Goal: Find specific page/section: Find specific page/section

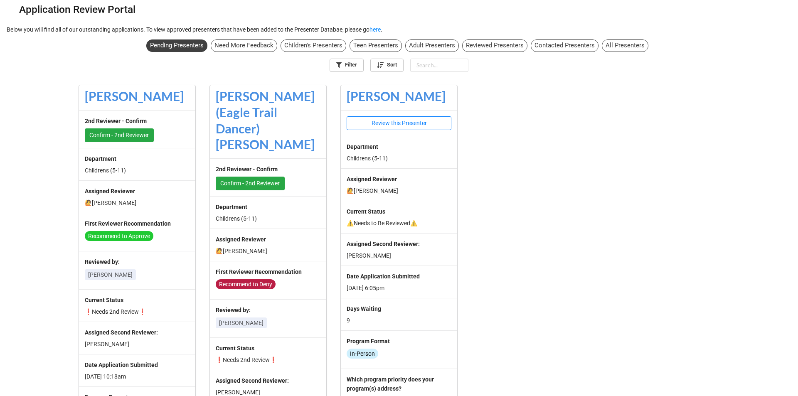
click at [618, 49] on div "All Presenters" at bounding box center [625, 45] width 47 height 12
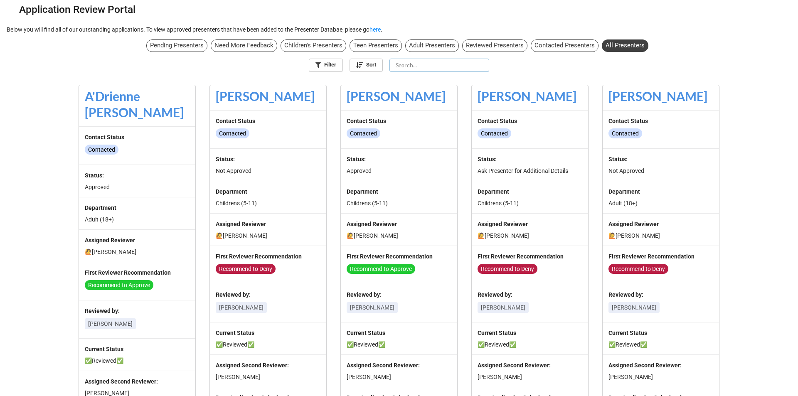
click at [441, 68] on input "text" at bounding box center [440, 65] width 100 height 13
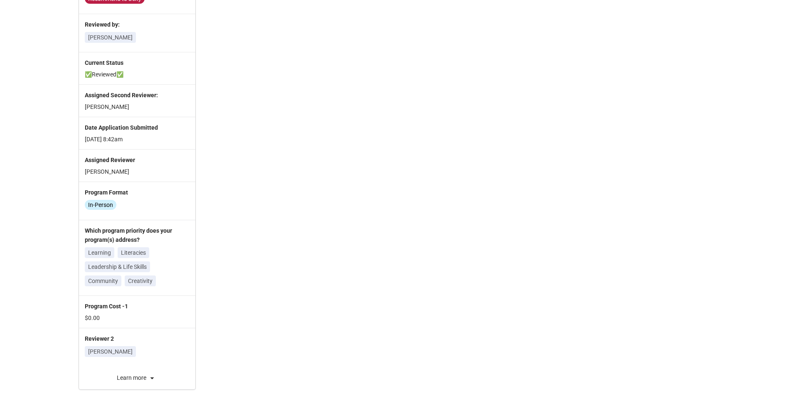
scroll to position [256, 0]
click at [132, 375] on div "Learn more" at bounding box center [137, 378] width 116 height 10
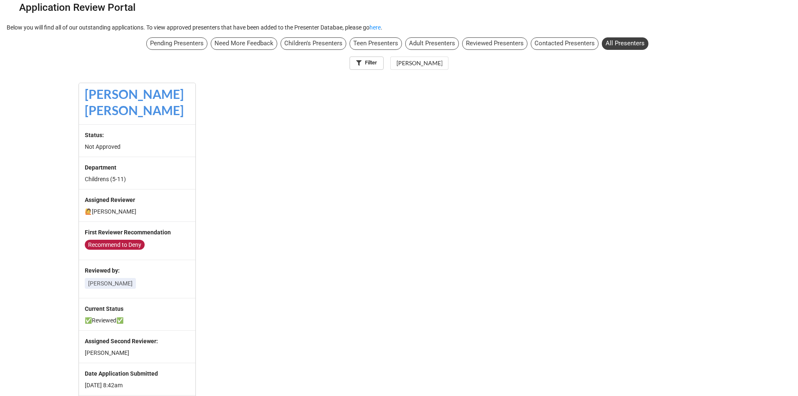
scroll to position [0, 0]
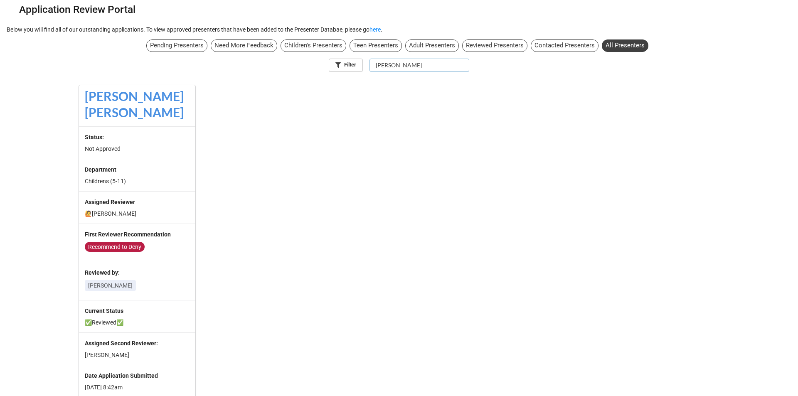
drag, startPoint x: 424, startPoint y: 70, endPoint x: 373, endPoint y: 62, distance: 52.2
click at [373, 62] on input "[PERSON_NAME]" at bounding box center [420, 65] width 100 height 13
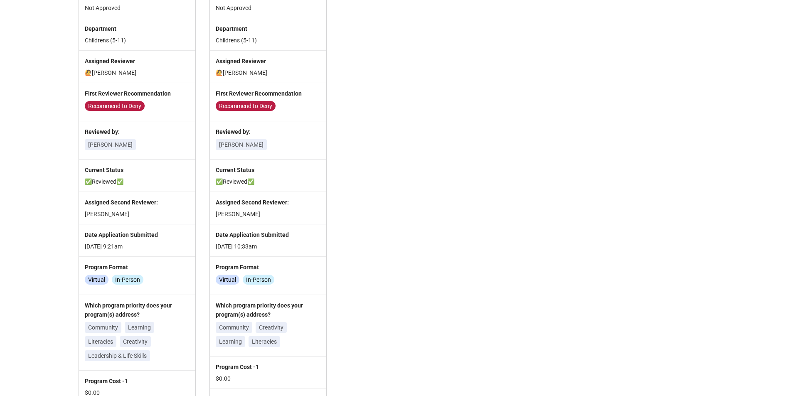
scroll to position [248, 0]
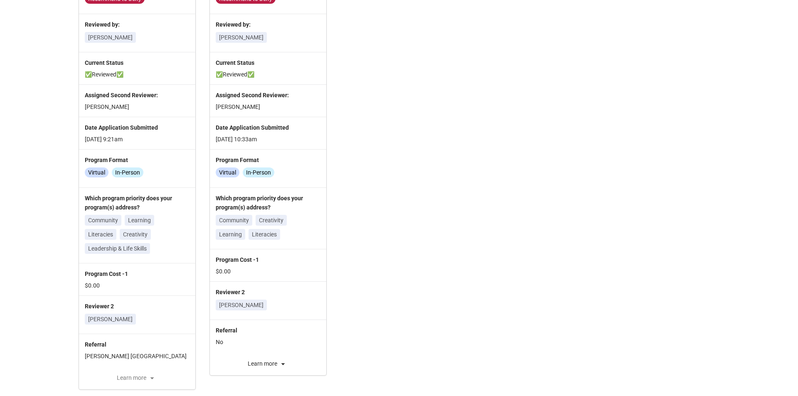
click at [133, 378] on div "Learn more" at bounding box center [137, 378] width 116 height 10
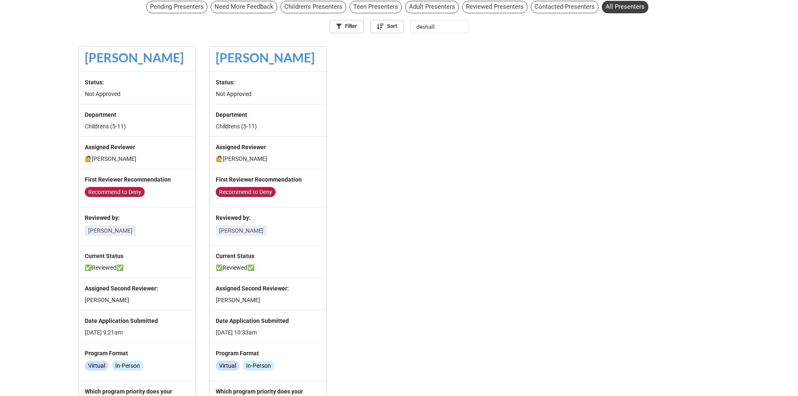
scroll to position [0, 0]
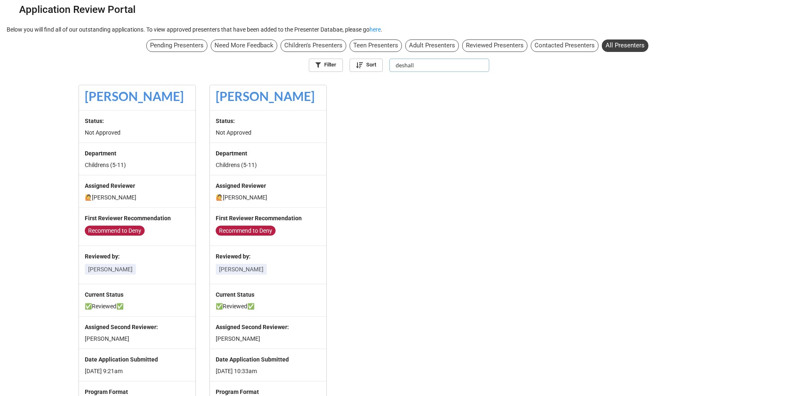
drag, startPoint x: 461, startPoint y: 65, endPoint x: 394, endPoint y: 71, distance: 68.0
click at [394, 71] on input "deshall" at bounding box center [440, 65] width 100 height 13
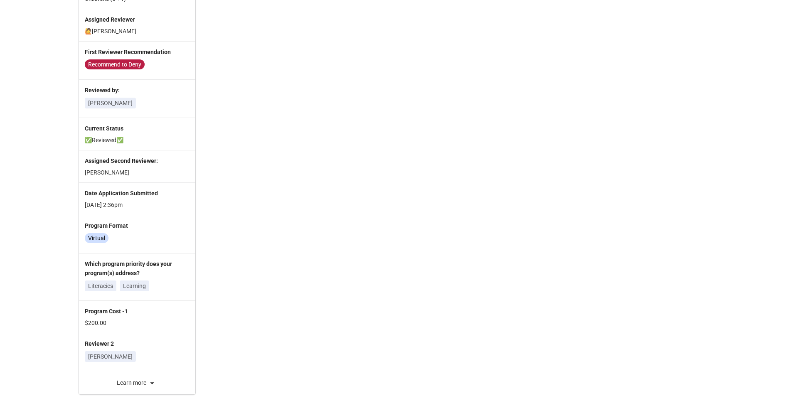
scroll to position [179, 0]
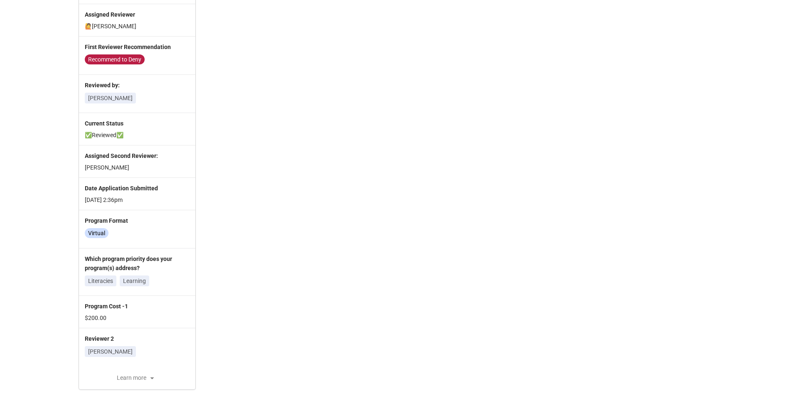
click at [140, 375] on div "Learn more" at bounding box center [137, 378] width 116 height 10
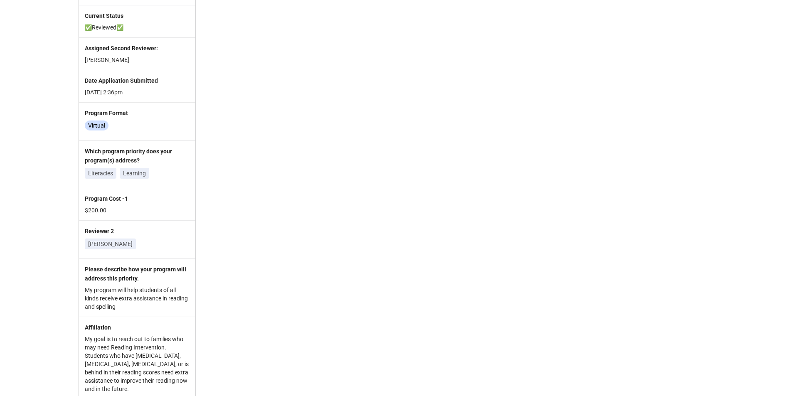
scroll to position [0, 0]
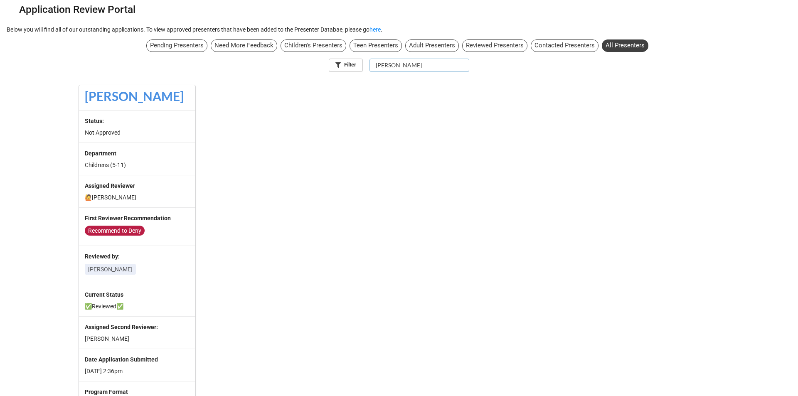
drag, startPoint x: 415, startPoint y: 65, endPoint x: 370, endPoint y: 66, distance: 45.3
click at [370, 66] on input "[PERSON_NAME]" at bounding box center [420, 65] width 100 height 13
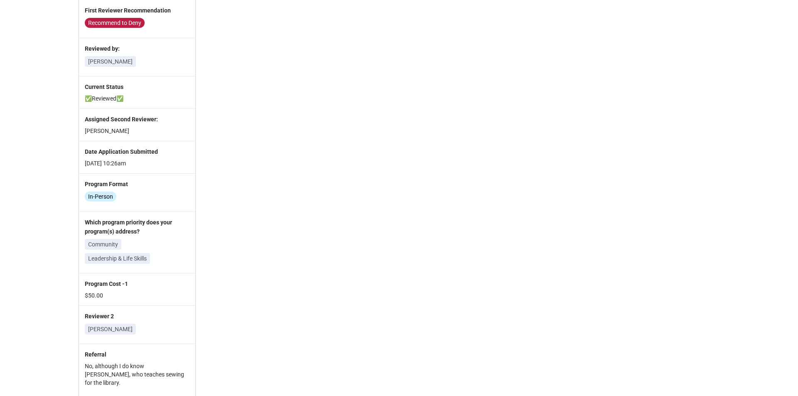
scroll to position [242, 0]
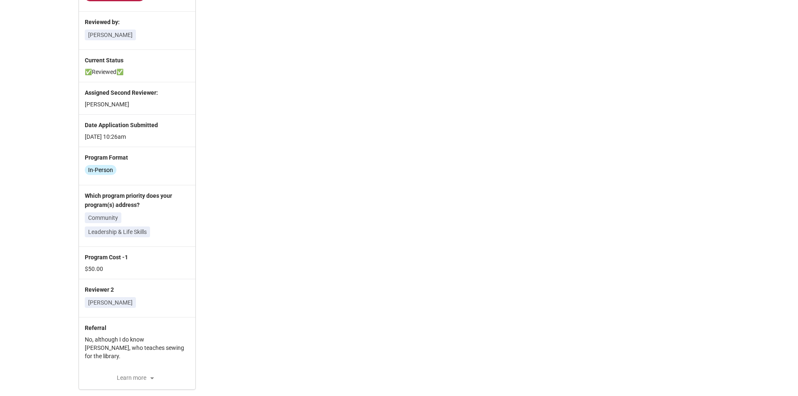
click at [137, 376] on div "Learn more" at bounding box center [137, 378] width 116 height 10
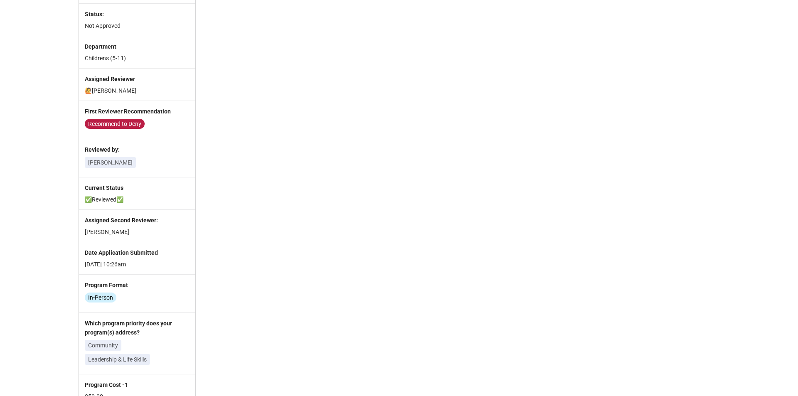
scroll to position [60, 0]
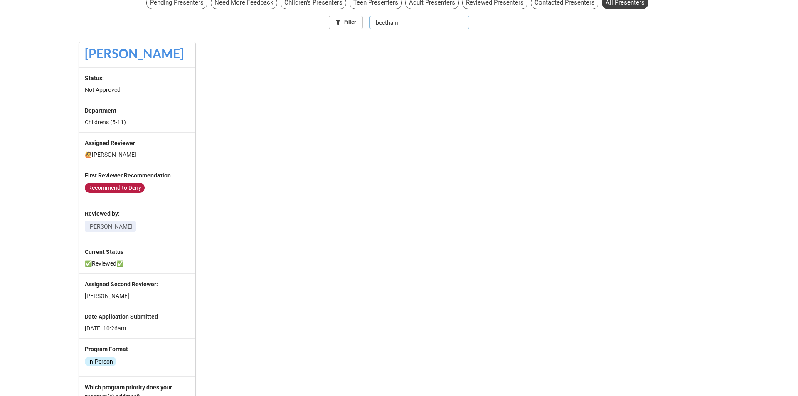
drag, startPoint x: 421, startPoint y: 7, endPoint x: 367, endPoint y: 7, distance: 54.5
click at [367, 7] on div "Pending Presenters Need More Feedback Children's Presenters Teen Presenters Adu…" at bounding box center [399, 14] width 798 height 42
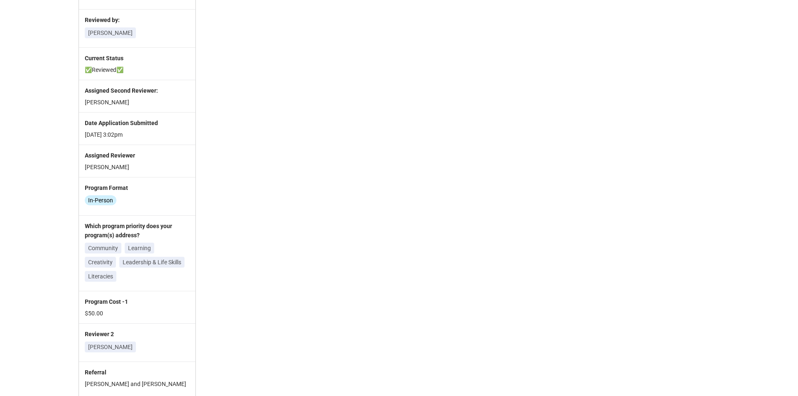
scroll to position [272, 0]
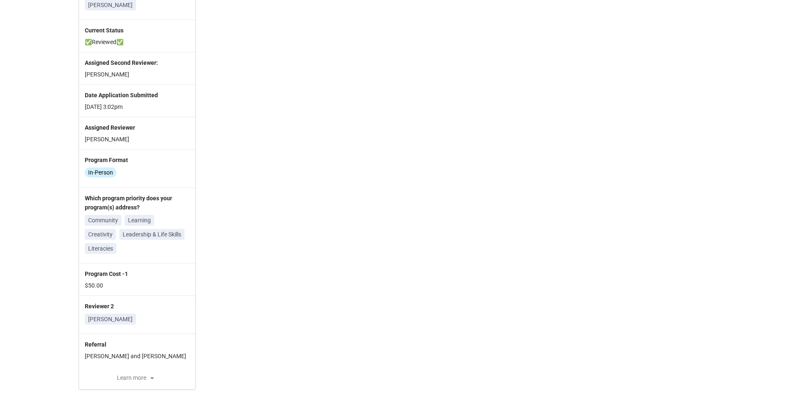
click at [147, 375] on icon at bounding box center [152, 378] width 10 height 10
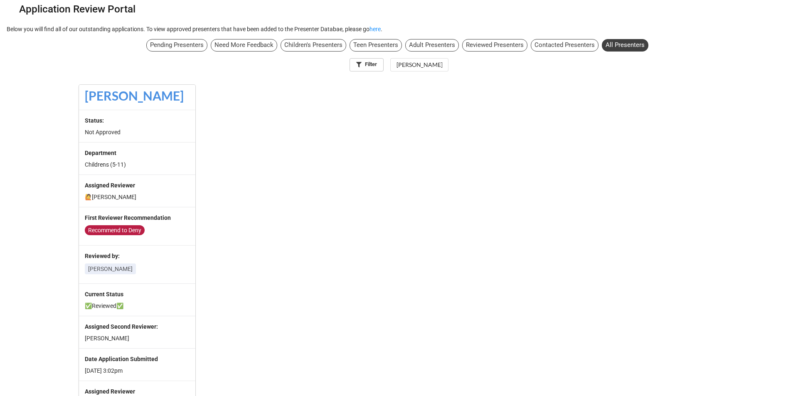
scroll to position [0, 0]
drag, startPoint x: 412, startPoint y: 65, endPoint x: 375, endPoint y: 65, distance: 37.8
click at [375, 65] on input "[PERSON_NAME]" at bounding box center [420, 65] width 100 height 13
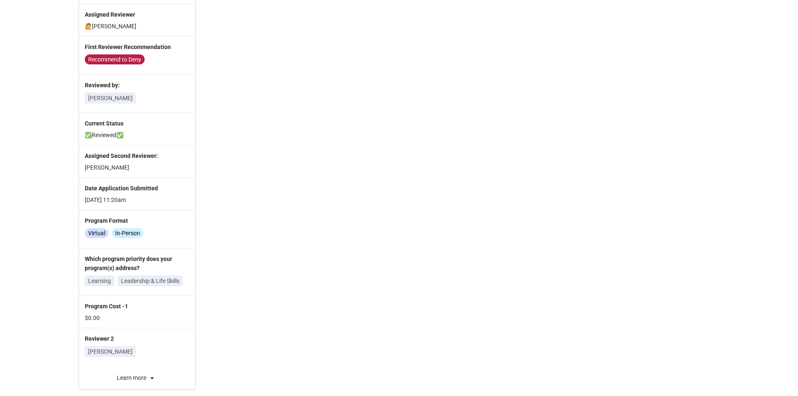
scroll to position [179, 0]
click at [131, 377] on div "Learn more" at bounding box center [137, 378] width 116 height 10
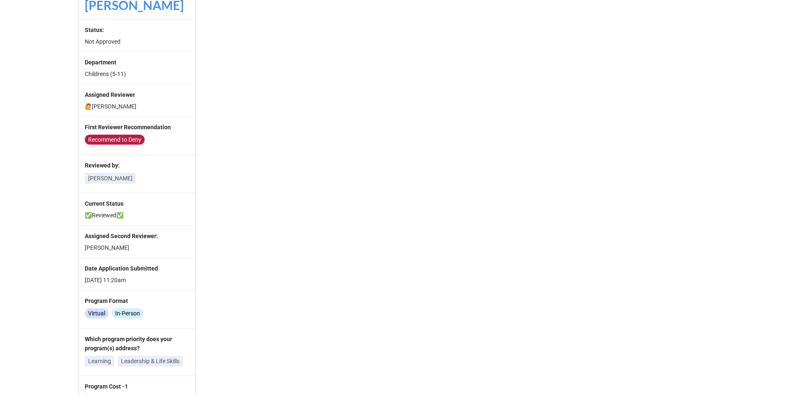
scroll to position [8, 0]
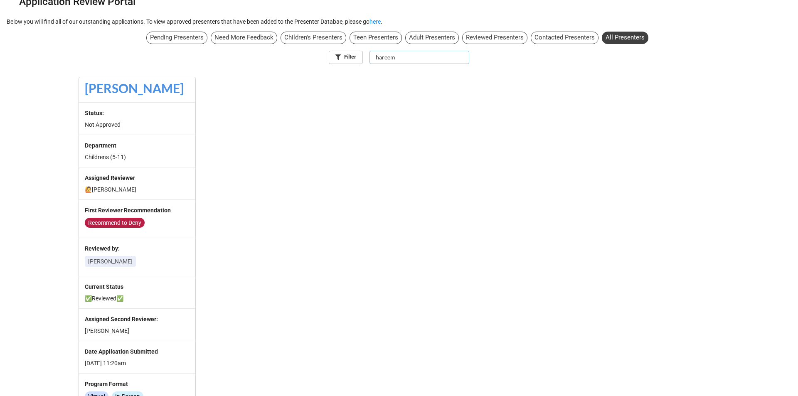
drag, startPoint x: 424, startPoint y: 59, endPoint x: 357, endPoint y: 64, distance: 68.0
click at [357, 64] on div "Pending Presenters Need More Feedback Children's Presenters Teen Presenters Adu…" at bounding box center [399, 49] width 798 height 42
type input "nanya"
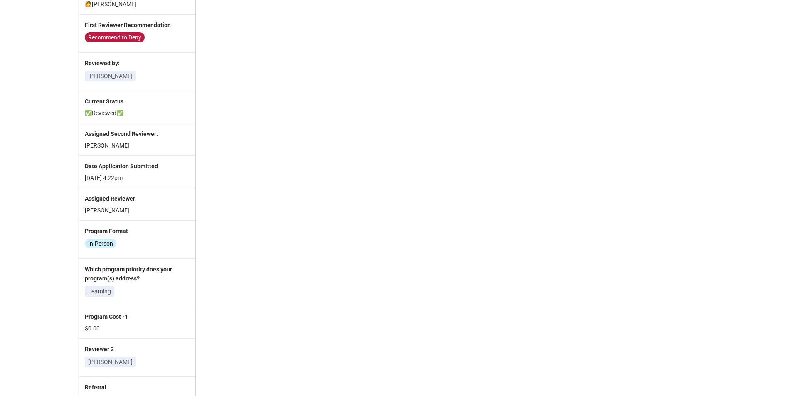
scroll to position [285, 0]
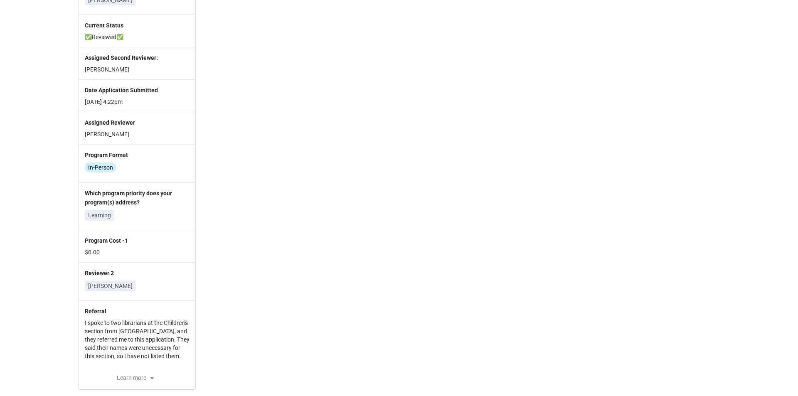
click at [143, 373] on div "Learn more" at bounding box center [137, 378] width 116 height 10
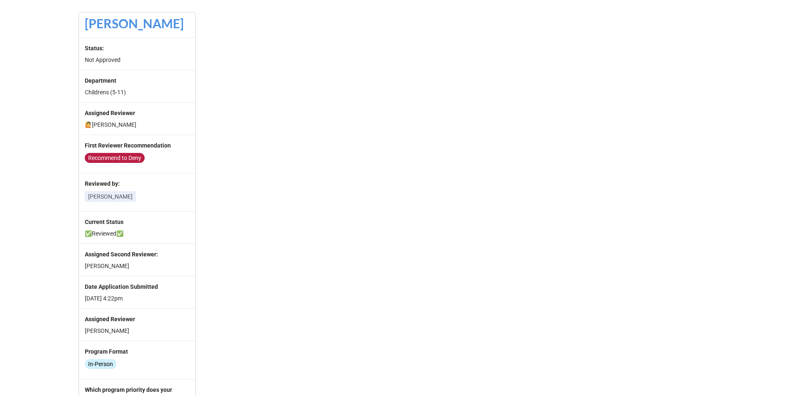
scroll to position [0, 0]
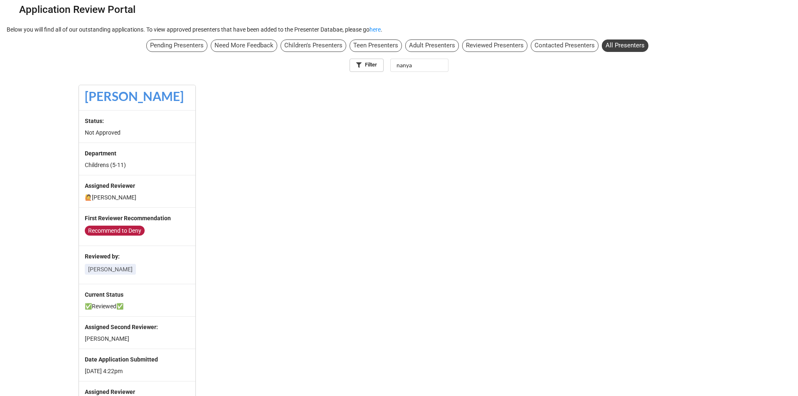
click at [195, 47] on div "Pending Presenters" at bounding box center [176, 45] width 61 height 12
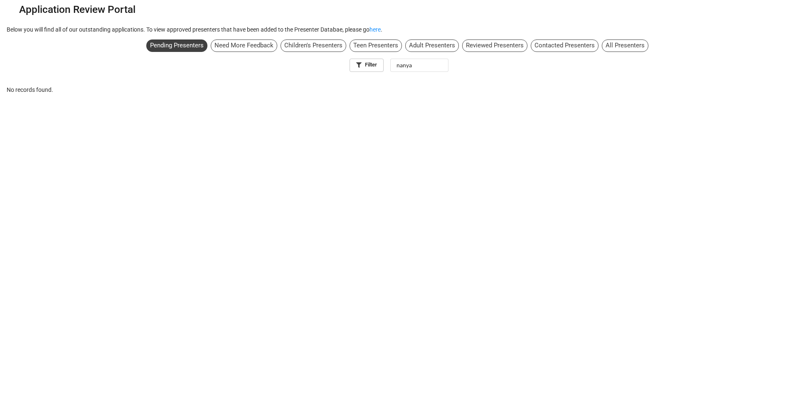
click at [255, 47] on div "Need More Feedback" at bounding box center [244, 45] width 67 height 12
click at [329, 46] on div "Children's Presenters" at bounding box center [314, 45] width 66 height 12
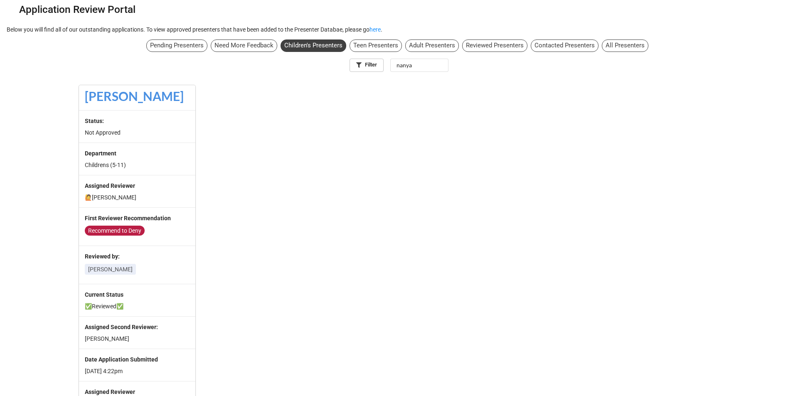
click at [382, 48] on div "Teen Presenters" at bounding box center [376, 45] width 52 height 12
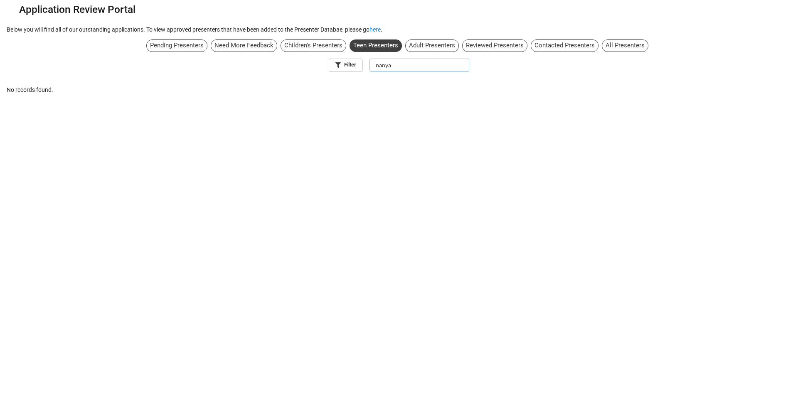
drag, startPoint x: 414, startPoint y: 67, endPoint x: 365, endPoint y: 68, distance: 48.6
click at [365, 68] on div "Filter nanya" at bounding box center [399, 63] width 785 height 17
